Goal: Check status

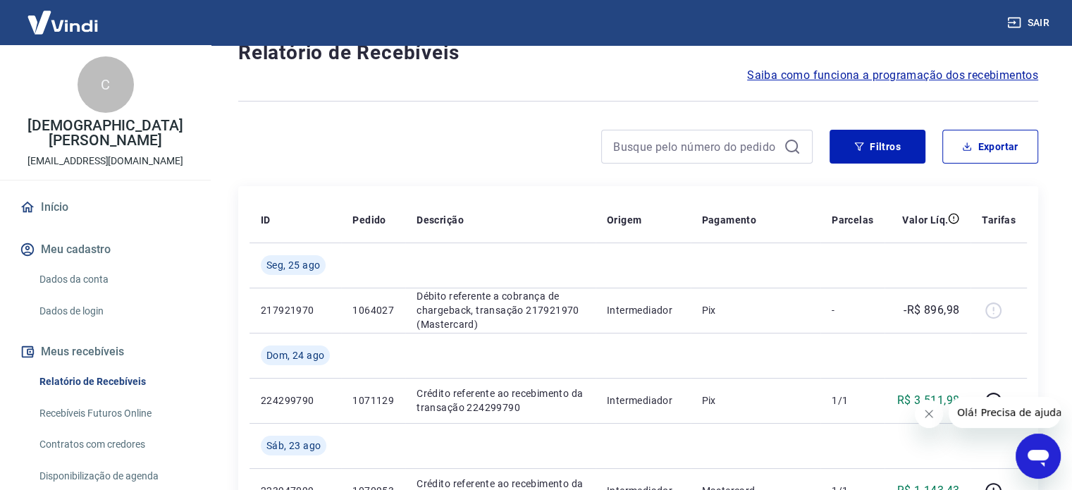
scroll to position [71, 0]
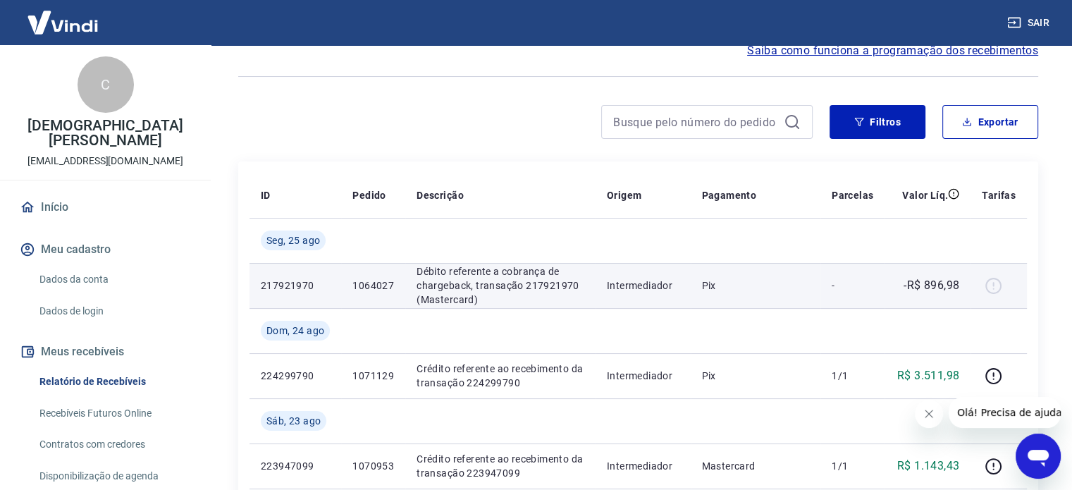
click at [367, 286] on p "1064027" at bounding box center [374, 286] width 42 height 14
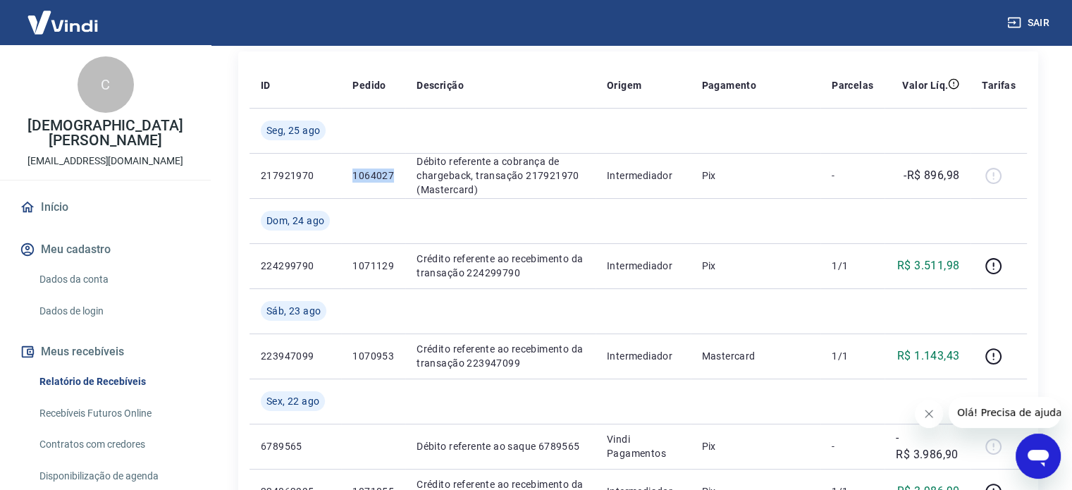
scroll to position [212, 0]
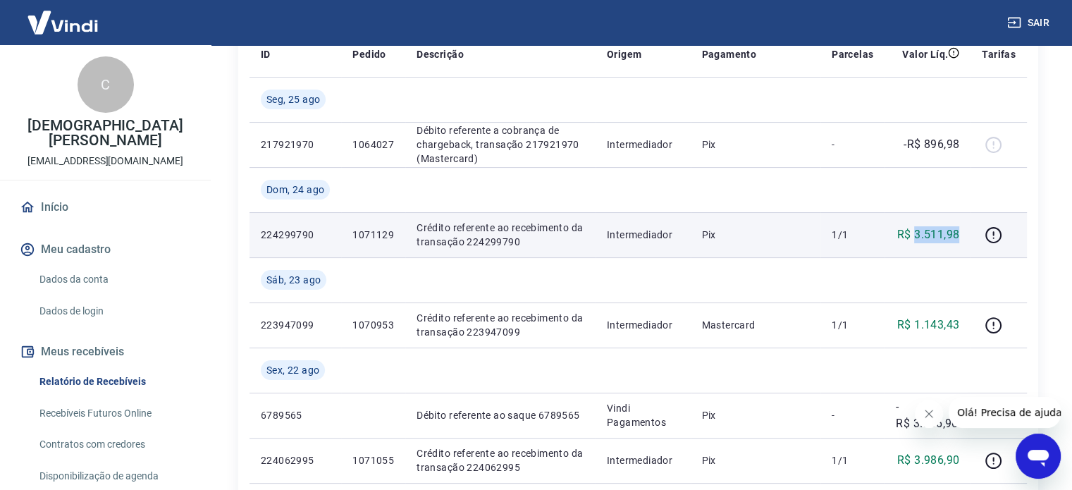
drag, startPoint x: 915, startPoint y: 238, endPoint x: 960, endPoint y: 239, distance: 44.4
click at [960, 239] on p "R$ 3.511,98" at bounding box center [929, 234] width 62 height 17
